Goal: Task Accomplishment & Management: Use online tool/utility

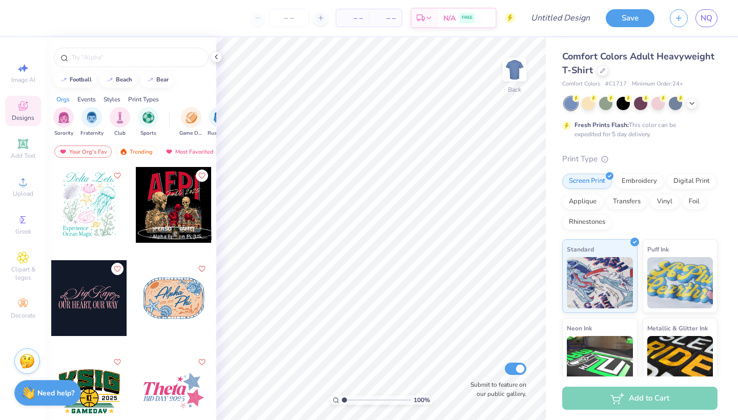
scroll to position [3266, 0]
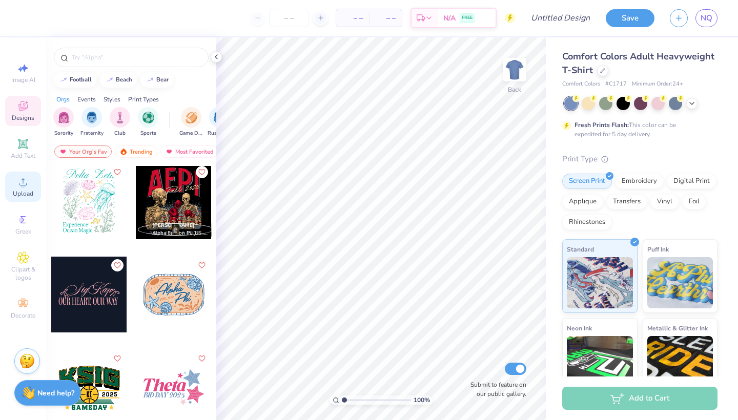
click at [19, 193] on span "Upload" at bounding box center [23, 194] width 20 height 8
click at [26, 189] on div "Upload" at bounding box center [23, 187] width 36 height 30
click at [567, 28] on input "Design Title" at bounding box center [573, 18] width 50 height 20
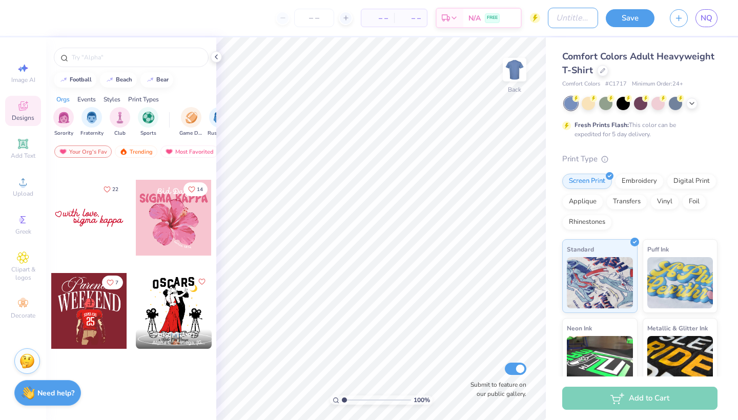
scroll to position [3732, 0]
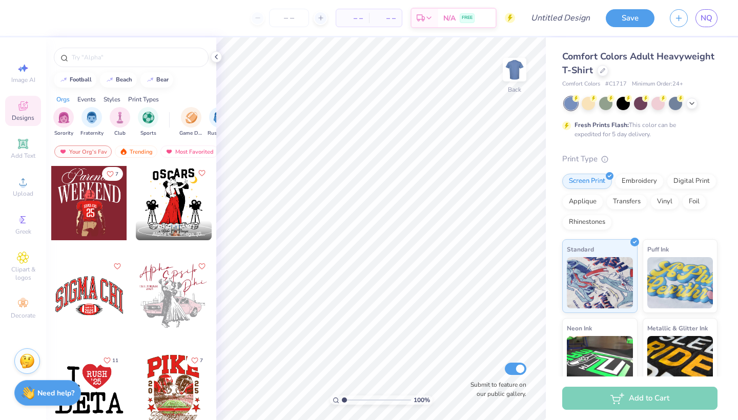
click at [79, 224] on div at bounding box center [89, 202] width 76 height 76
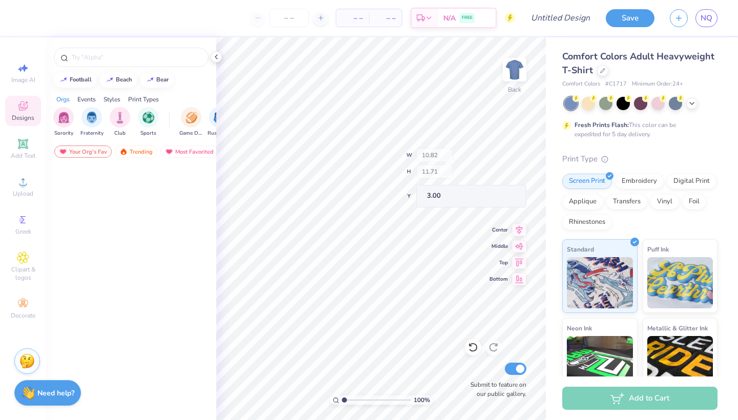
scroll to position [3579, 0]
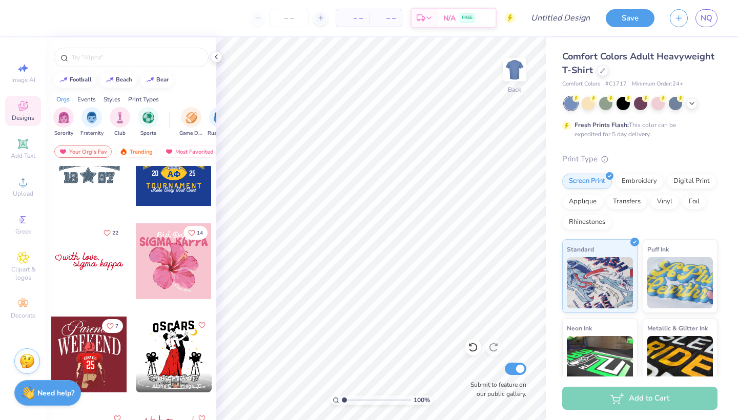
click at [22, 110] on icon at bounding box center [23, 107] width 8 height 7
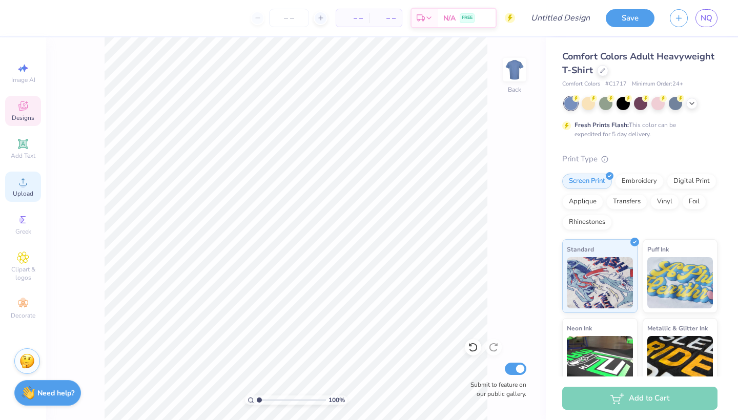
click at [22, 192] on span "Upload" at bounding box center [23, 194] width 20 height 8
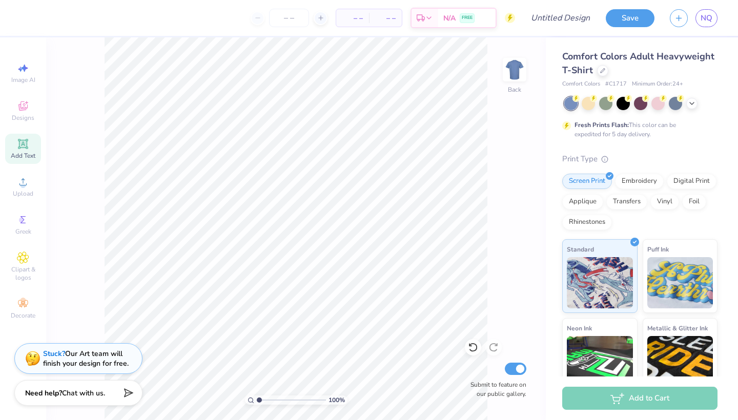
click at [23, 160] on div "Add Text" at bounding box center [23, 149] width 36 height 30
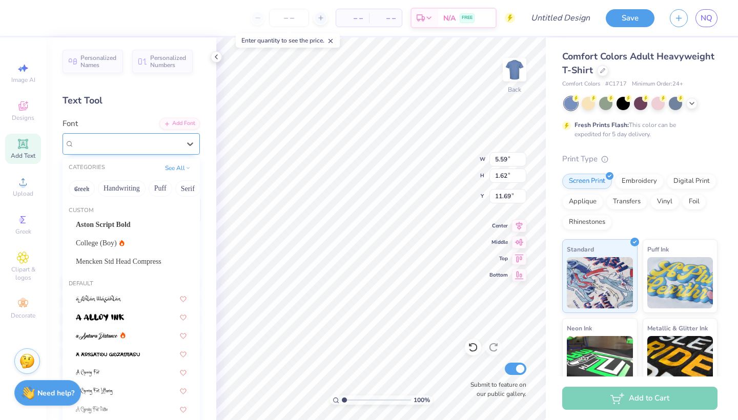
click at [105, 138] on span "Super Dream" at bounding box center [94, 144] width 41 height 12
click at [110, 222] on span "Aston Script Bold" at bounding box center [103, 224] width 55 height 11
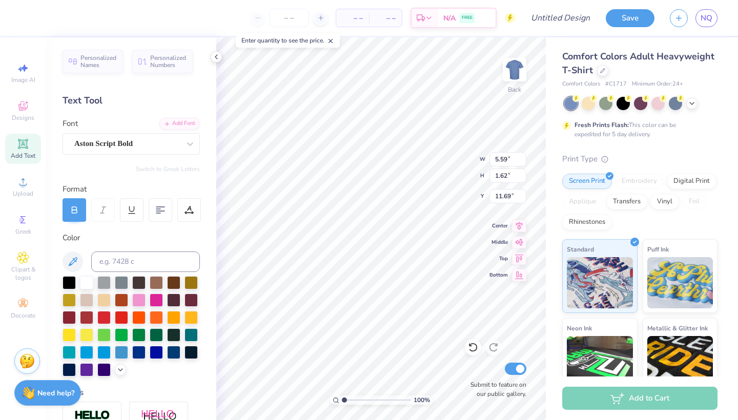
type input "14.17"
type input "2.92"
type input "11.04"
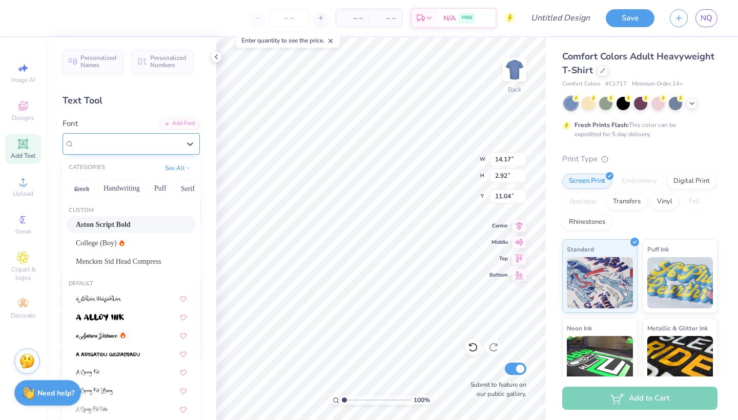
click at [108, 152] on div "Aston Script Bold" at bounding box center [130, 144] width 137 height 22
click at [102, 141] on span "Aston Script Bold" at bounding box center [103, 144] width 58 height 12
click at [187, 144] on icon at bounding box center [190, 144] width 10 height 10
click at [98, 245] on span "College (Boy)" at bounding box center [96, 243] width 41 height 11
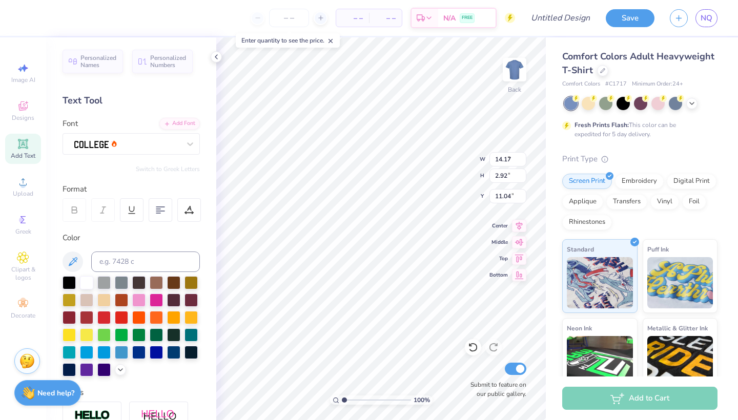
type input "3.22"
type input "1.45"
type input "11.78"
click at [31, 116] on span "Designs" at bounding box center [23, 118] width 23 height 8
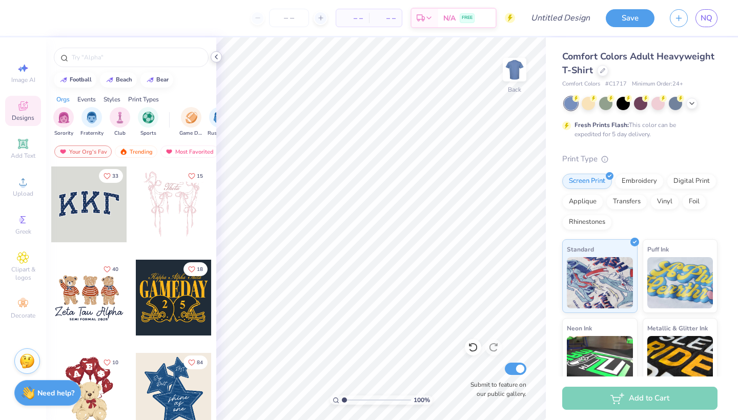
click at [215, 58] on icon at bounding box center [216, 57] width 8 height 8
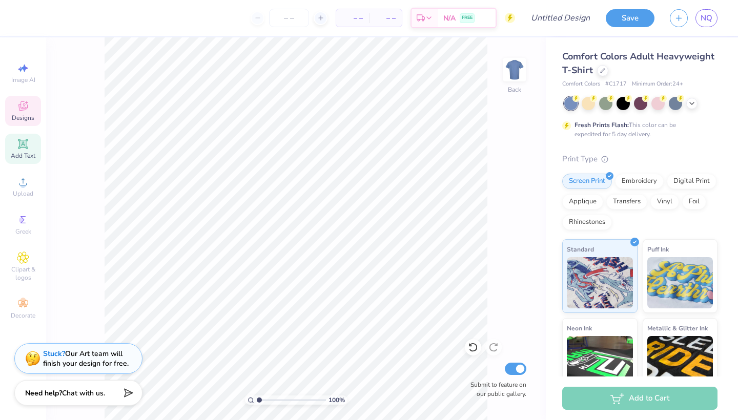
click at [23, 149] on icon at bounding box center [23, 144] width 12 height 12
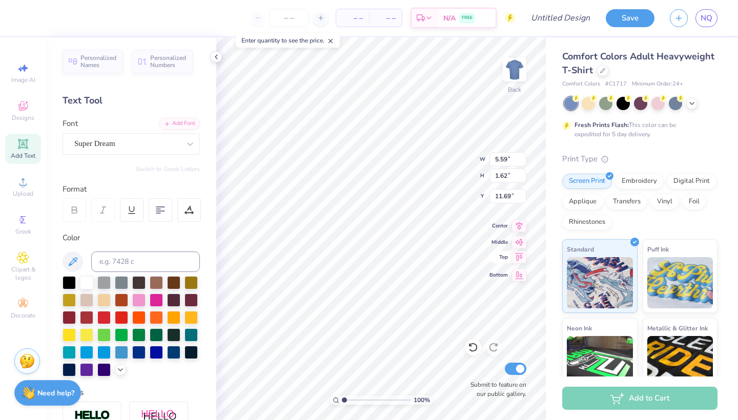
scroll to position [0, 1]
type textarea "societyXT"
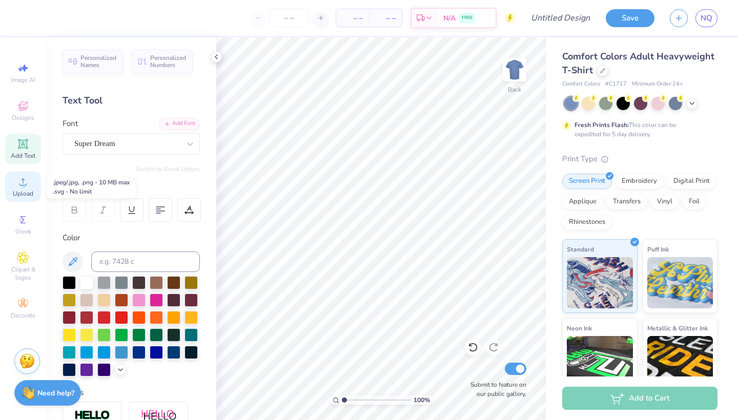
click at [24, 186] on circle at bounding box center [23, 185] width 6 height 6
click at [687, 105] on icon at bounding box center [691, 102] width 8 height 8
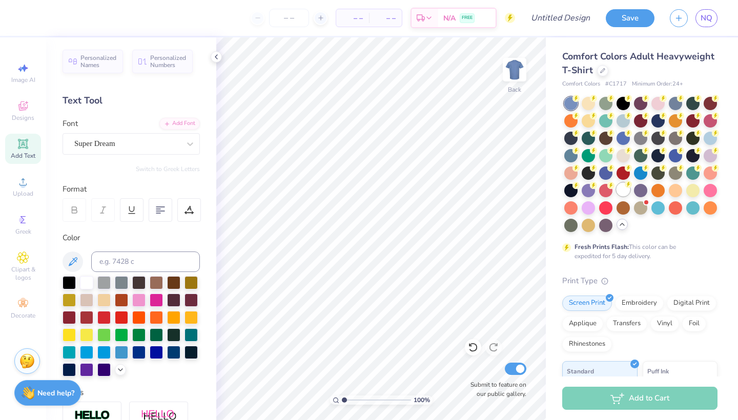
click at [623, 185] on div at bounding box center [622, 189] width 13 height 13
click at [26, 118] on span "Designs" at bounding box center [23, 118] width 23 height 8
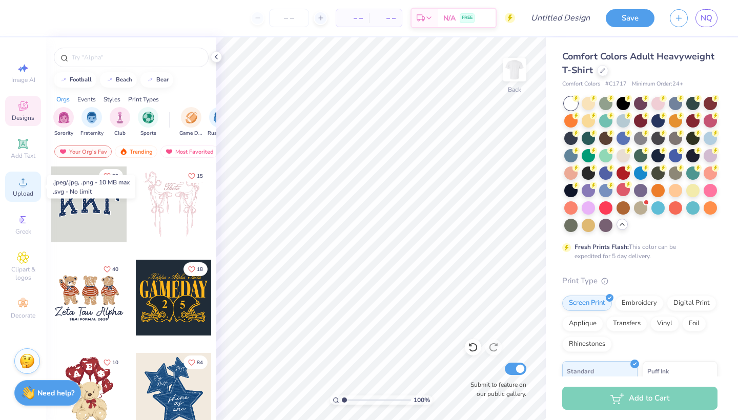
click at [22, 192] on span "Upload" at bounding box center [23, 194] width 20 height 8
click at [17, 181] on icon at bounding box center [23, 182] width 12 height 12
click at [17, 189] on div "Upload" at bounding box center [23, 187] width 36 height 30
click at [548, 100] on div "Comfort Colors Adult Heavyweight T-Shirt Comfort Colors # C1717 Minimum Order: …" at bounding box center [642, 314] width 192 height 555
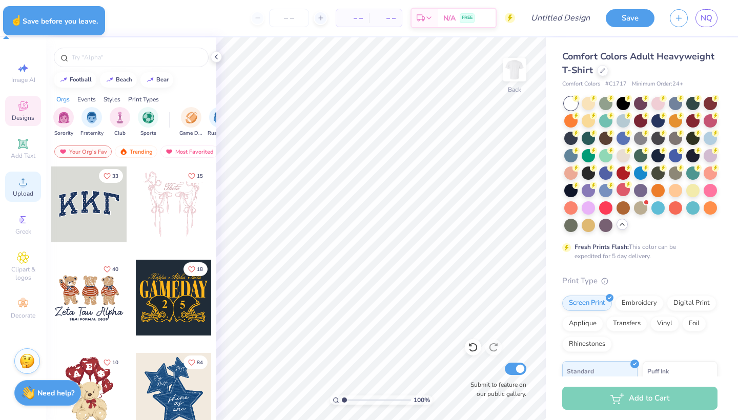
click at [24, 186] on circle at bounding box center [23, 185] width 6 height 6
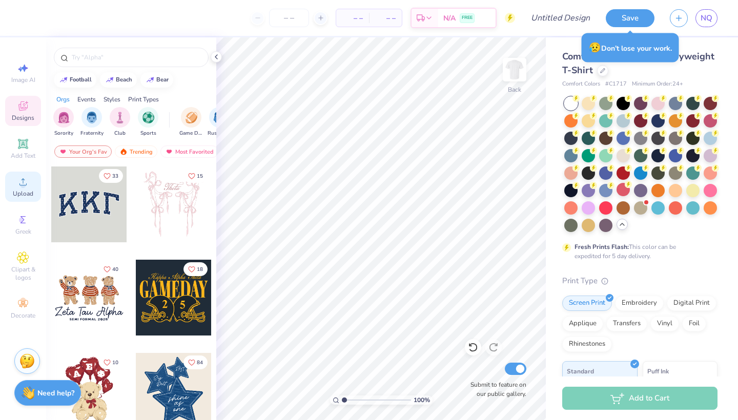
click at [16, 191] on span "Upload" at bounding box center [23, 194] width 20 height 8
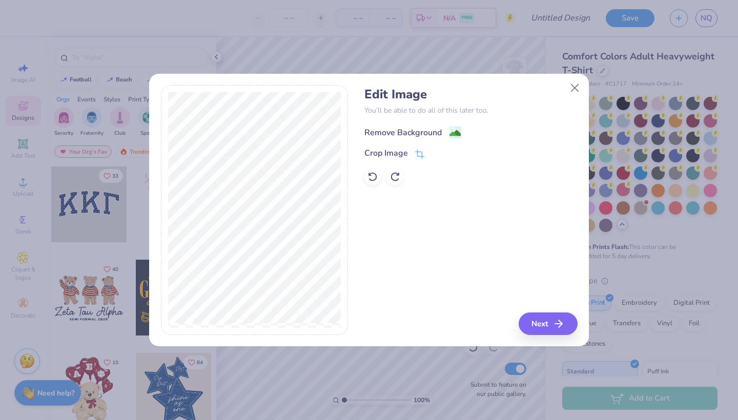
click at [436, 132] on div "Remove Background" at bounding box center [402, 133] width 77 height 12
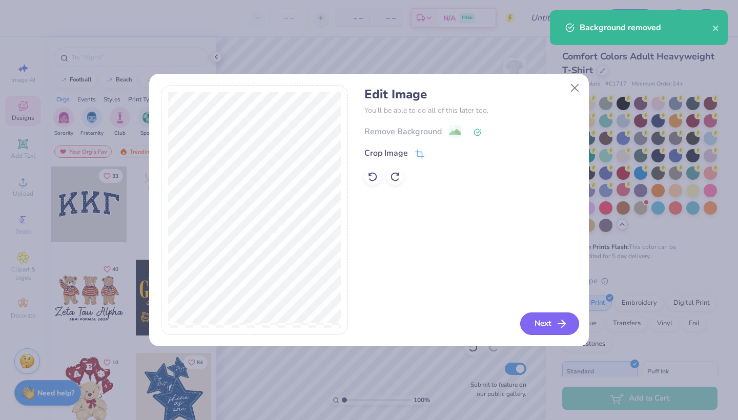
click at [538, 323] on button "Next" at bounding box center [549, 323] width 59 height 23
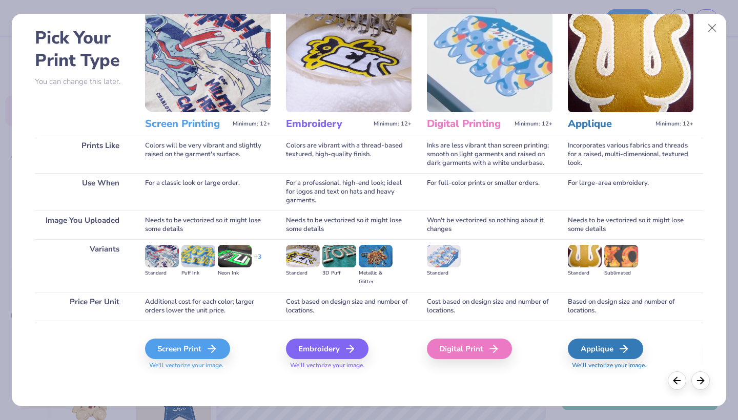
scroll to position [39, 0]
click at [481, 345] on div "Digital Print" at bounding box center [470, 349] width 85 height 20
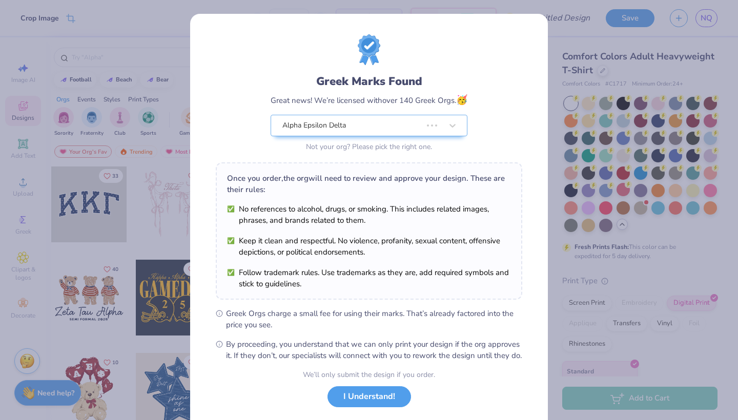
click at [448, 287] on body "Crop Image – – Per Item – – Total Est. Delivery N/A FREE Design Title Save NQ I…" at bounding box center [369, 210] width 738 height 420
click at [410, 308] on ul "Greek Orgs charge a small fee for using their marks. That’s already factored in…" at bounding box center [369, 334] width 306 height 53
type input "12.20"
type input "9.52"
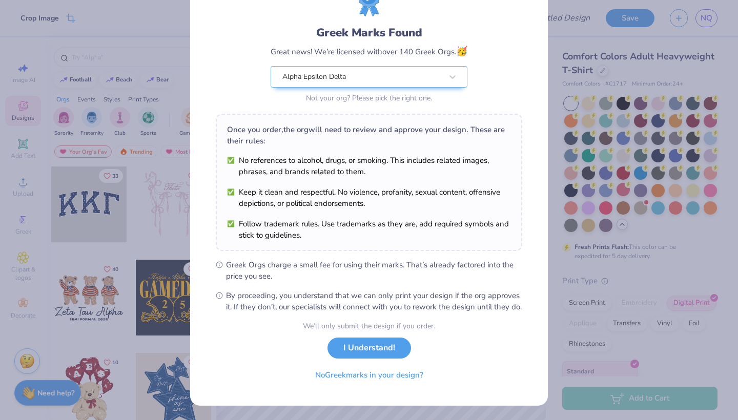
scroll to position [59, 0]
